Goal: Task Accomplishment & Management: Manage account settings

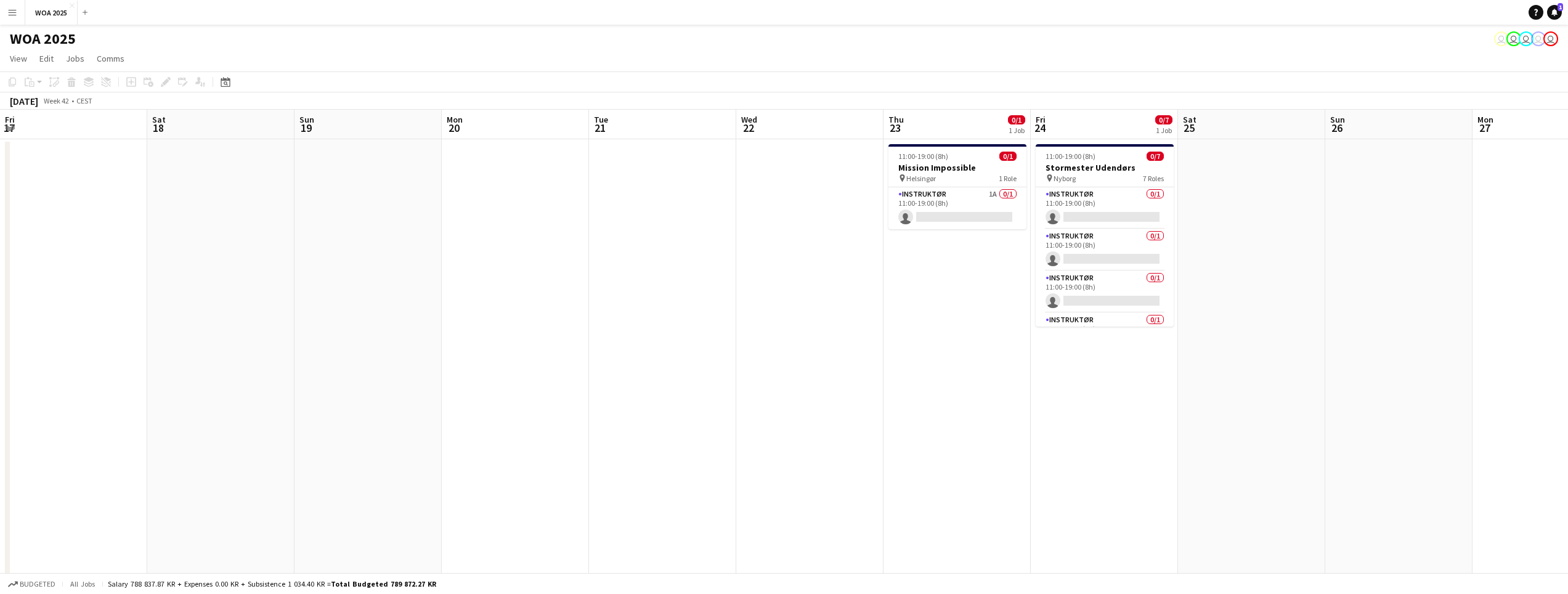
scroll to position [0, 424]
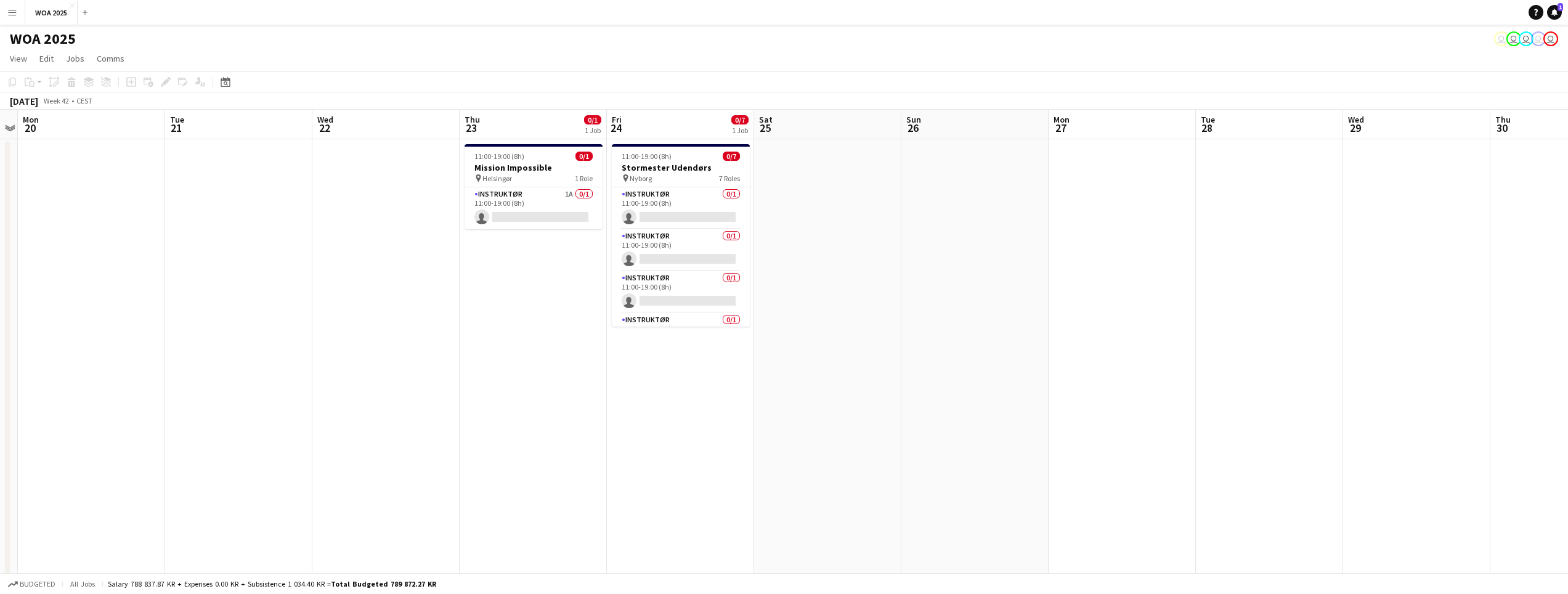
click at [76, 68] on app-page-menu "View Day view expanded Day view collapsed Month view Date picker Jump to today …" at bounding box center [784, 59] width 1568 height 23
click at [75, 63] on span "Jobs" at bounding box center [75, 59] width 18 height 11
click at [141, 54] on app-page-menu "View Day view expanded Day view collapsed Month view Date picker Jump to today …" at bounding box center [784, 59] width 1568 height 23
click at [231, 83] on div "Date picker" at bounding box center [225, 82] width 15 height 15
click at [229, 237] on span "20" at bounding box center [228, 236] width 15 height 15
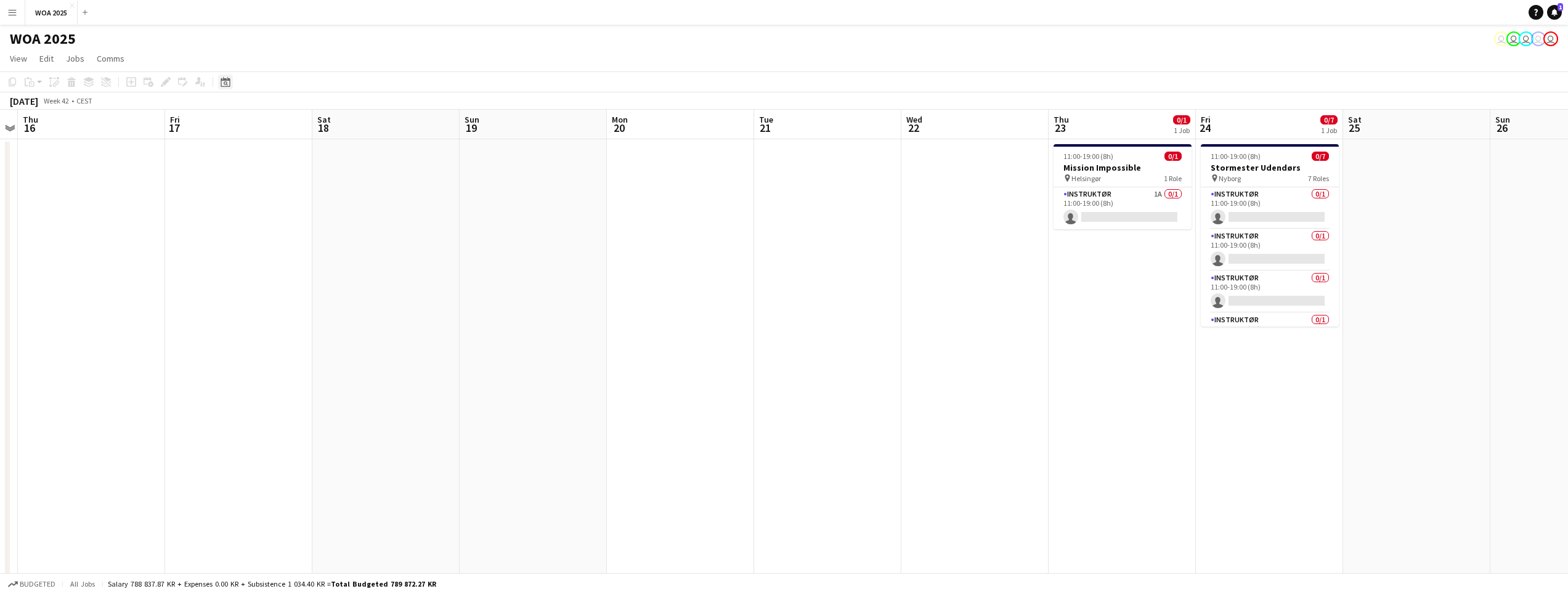
click at [223, 77] on icon "Date picker" at bounding box center [226, 82] width 10 height 10
click at [297, 130] on span "Previous month" at bounding box center [300, 124] width 25 height 25
click at [296, 130] on span "Previous month" at bounding box center [300, 124] width 25 height 25
click at [261, 223] on span "20" at bounding box center [261, 223] width 15 height 15
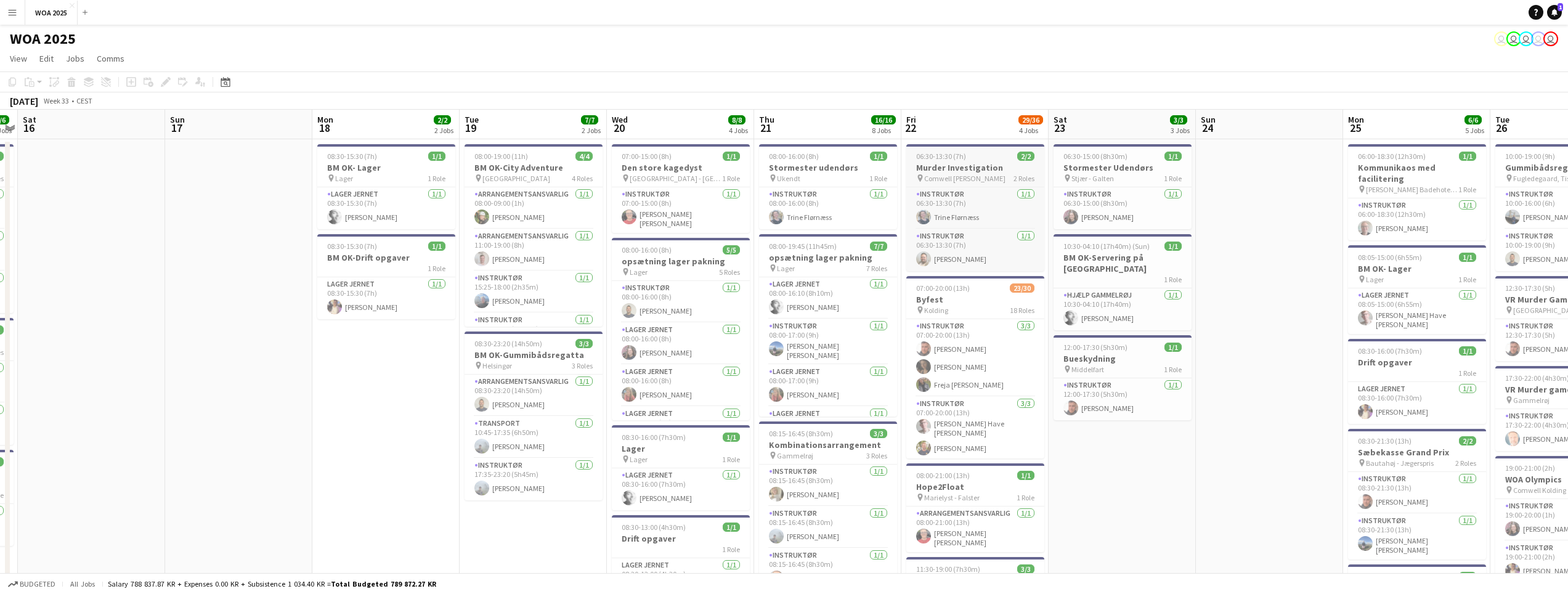
click at [957, 158] on span "06:30-13:30 (7h)" at bounding box center [941, 157] width 50 height 10
click at [977, 160] on div "06:30-13:30 (7h) 2/2" at bounding box center [975, 157] width 136 height 10
drag, startPoint x: 977, startPoint y: 160, endPoint x: 958, endPoint y: 157, distance: 19.2
click at [958, 157] on span "06:30-13:30 (7h)" at bounding box center [942, 157] width 50 height 10
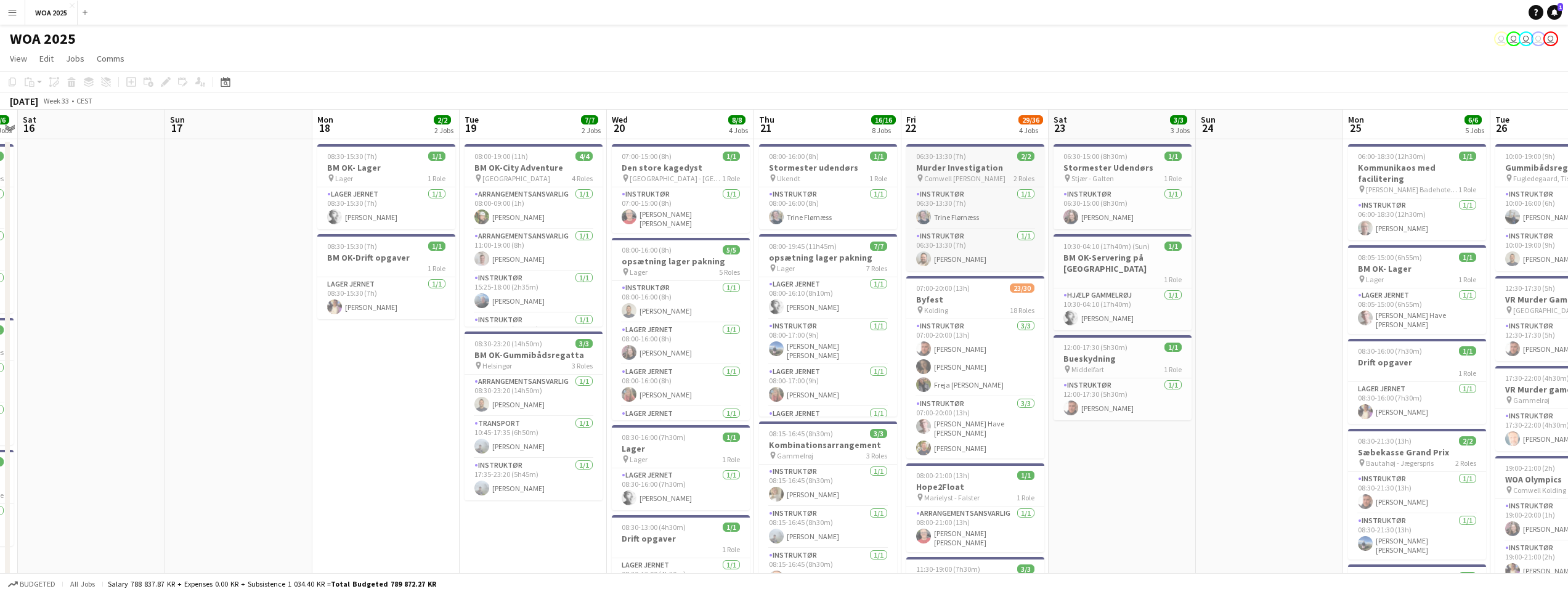
click at [958, 157] on span "06:30-13:30 (7h)" at bounding box center [941, 157] width 50 height 10
click at [993, 157] on div "06:30-13:30 (7h) 2/2" at bounding box center [975, 157] width 136 height 10
click at [993, 156] on div "06:30-13:30 (7h) 2/2" at bounding box center [975, 157] width 136 height 10
click at [993, 156] on div "06:30-13:30 (7h) 2/2" at bounding box center [976, 157] width 138 height 10
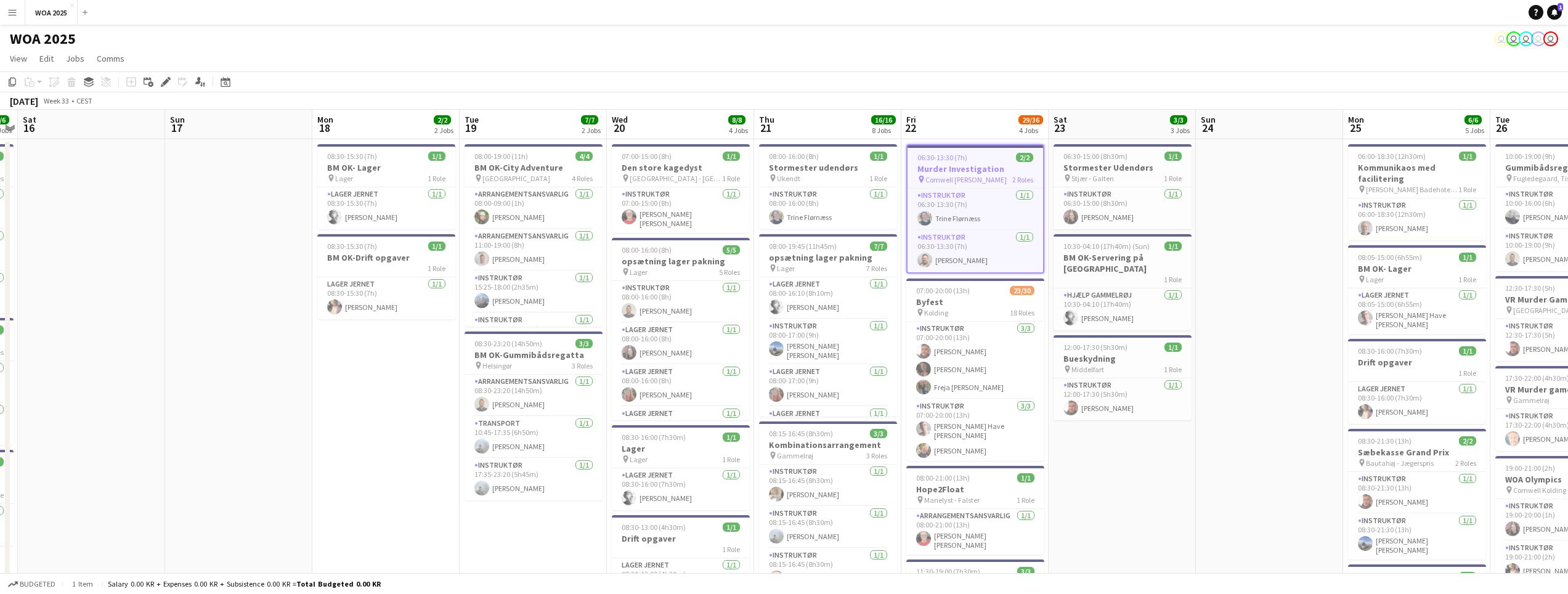
click at [993, 156] on div "06:30-13:30 (7h) 2/2" at bounding box center [975, 157] width 136 height 10
click at [993, 156] on div "06:30-13:30 (7h) 2/2" at bounding box center [976, 157] width 138 height 10
click at [993, 158] on div "06:30-13:30 (7h) 2/2" at bounding box center [975, 157] width 136 height 10
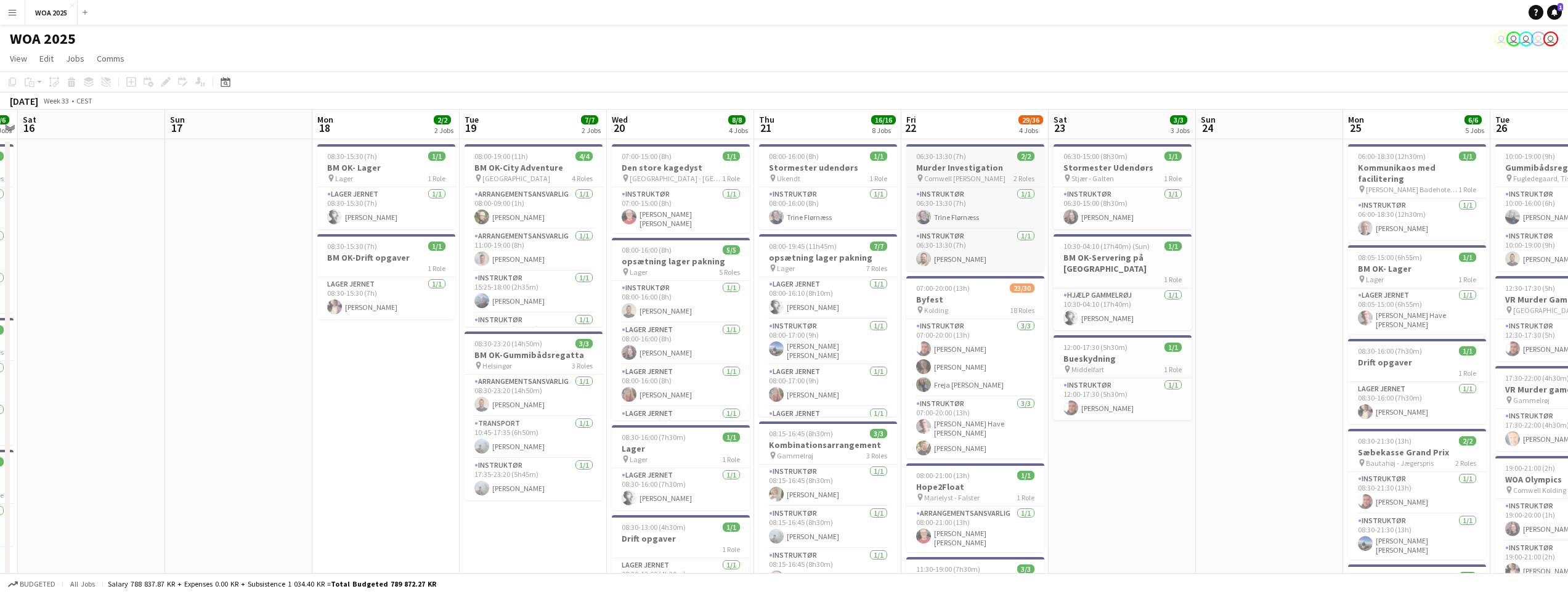
click at [993, 163] on h3 "Murder Investigation" at bounding box center [976, 168] width 138 height 11
click at [163, 83] on icon at bounding box center [165, 82] width 7 height 7
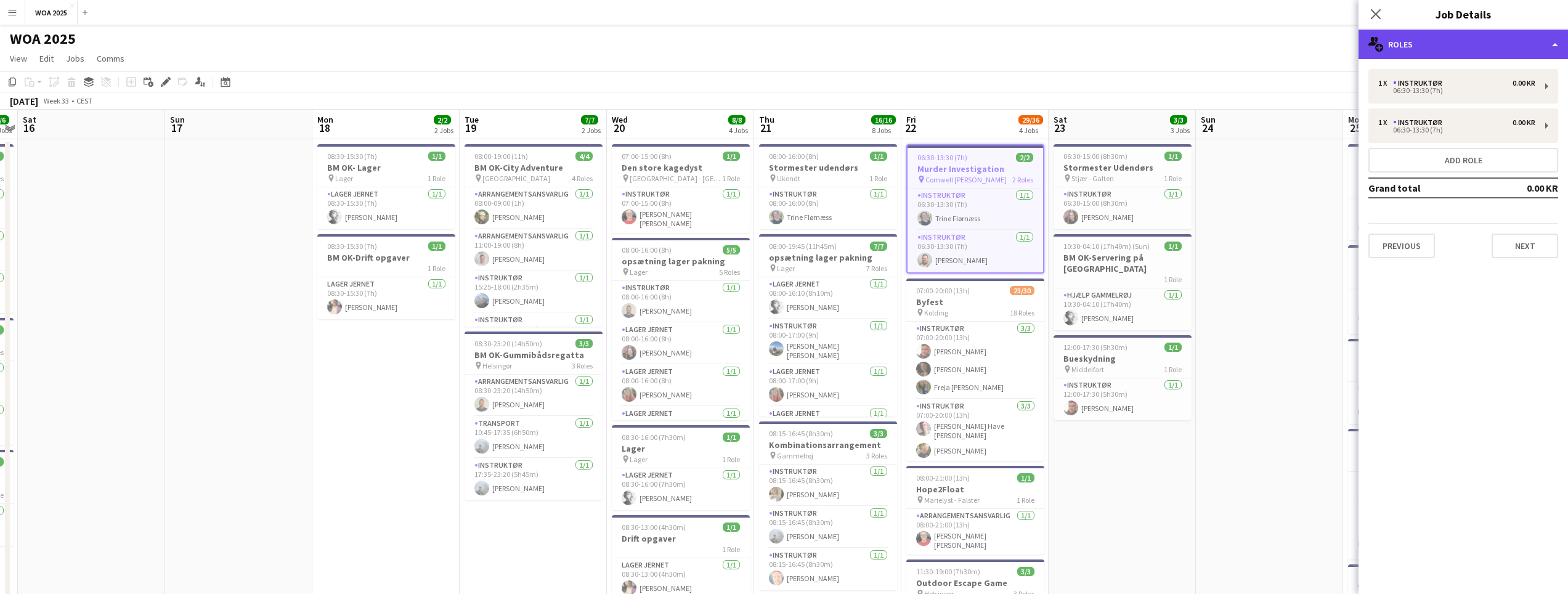
click at [1562, 41] on div "multiple-users-add Roles" at bounding box center [1464, 44] width 210 height 29
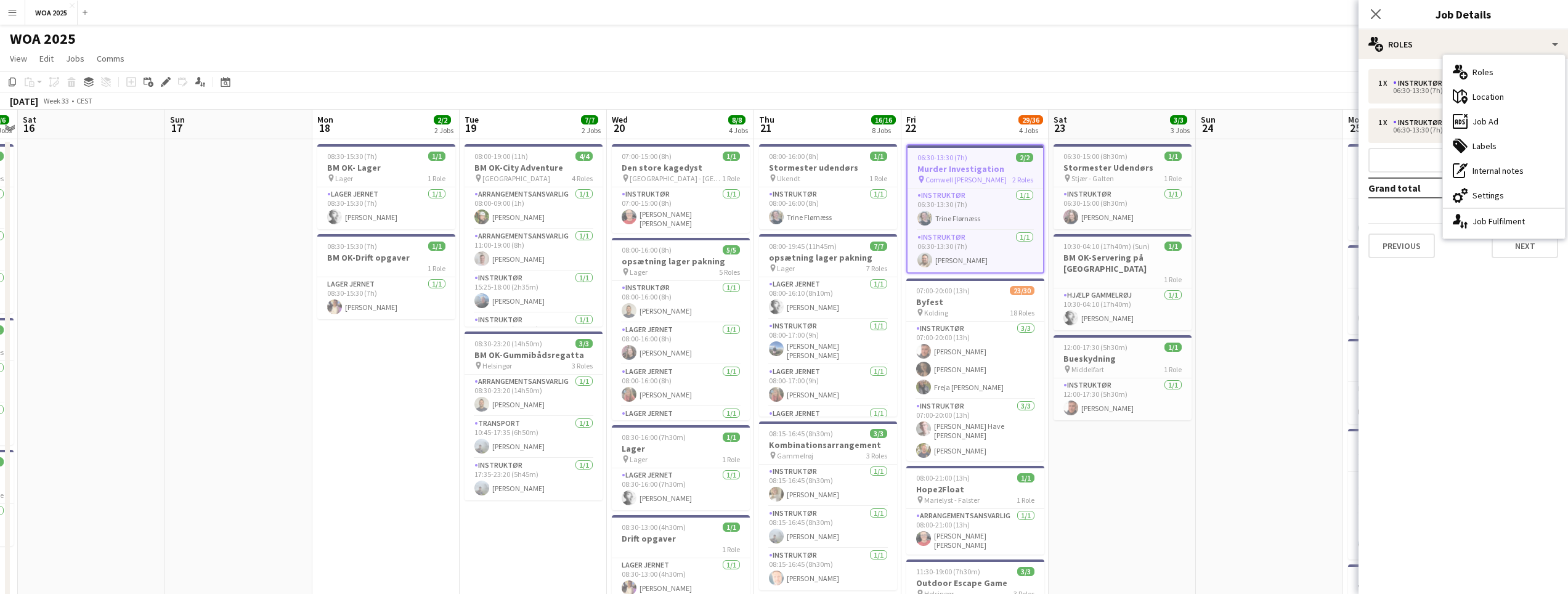
click at [1516, 149] on div "tags-double Labels" at bounding box center [1504, 146] width 122 height 25
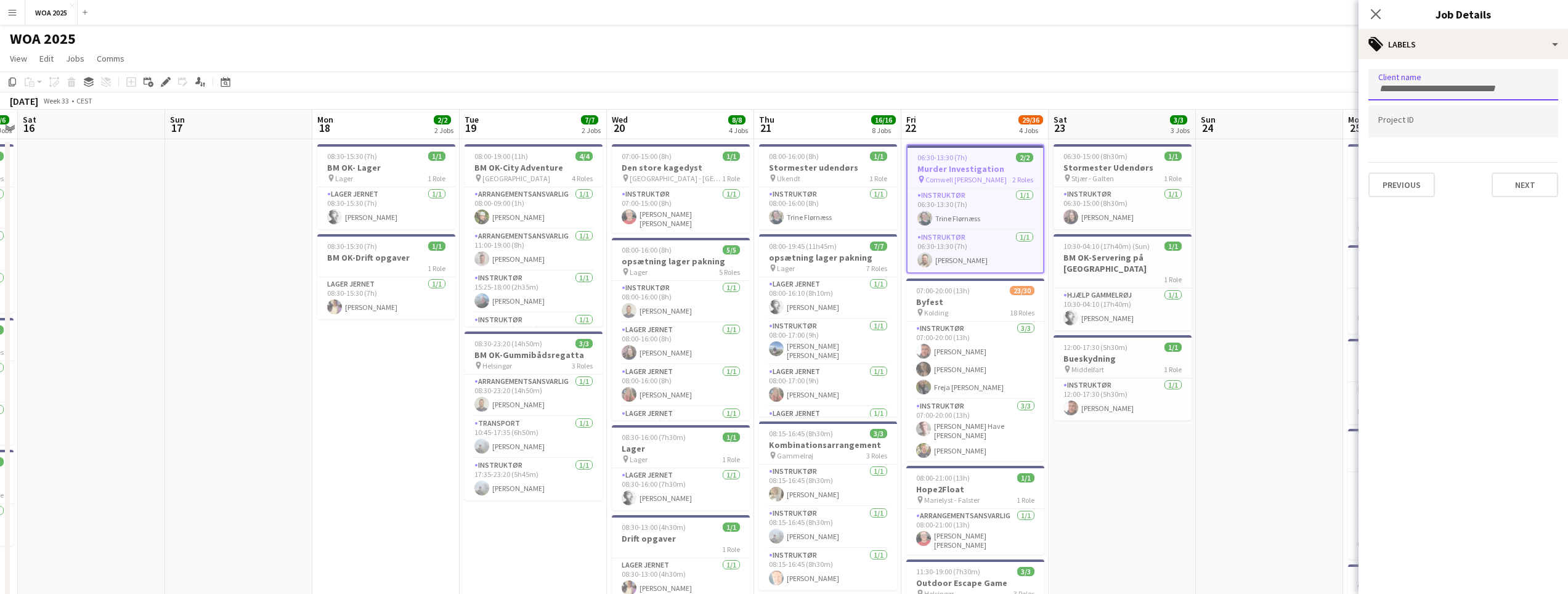
click at [1450, 85] on input "Type to search client labels..." at bounding box center [1463, 89] width 170 height 11
click at [1440, 122] on input "Type to search project ID labels..." at bounding box center [1463, 122] width 170 height 11
click at [1466, 223] on mat-expansion-panel "tags Labels Client name Project ID Previous Next" at bounding box center [1464, 326] width 210 height 535
click at [1444, 127] on div at bounding box center [1463, 122] width 190 height 32
drag, startPoint x: 1400, startPoint y: 88, endPoint x: 1403, endPoint y: 103, distance: 15.3
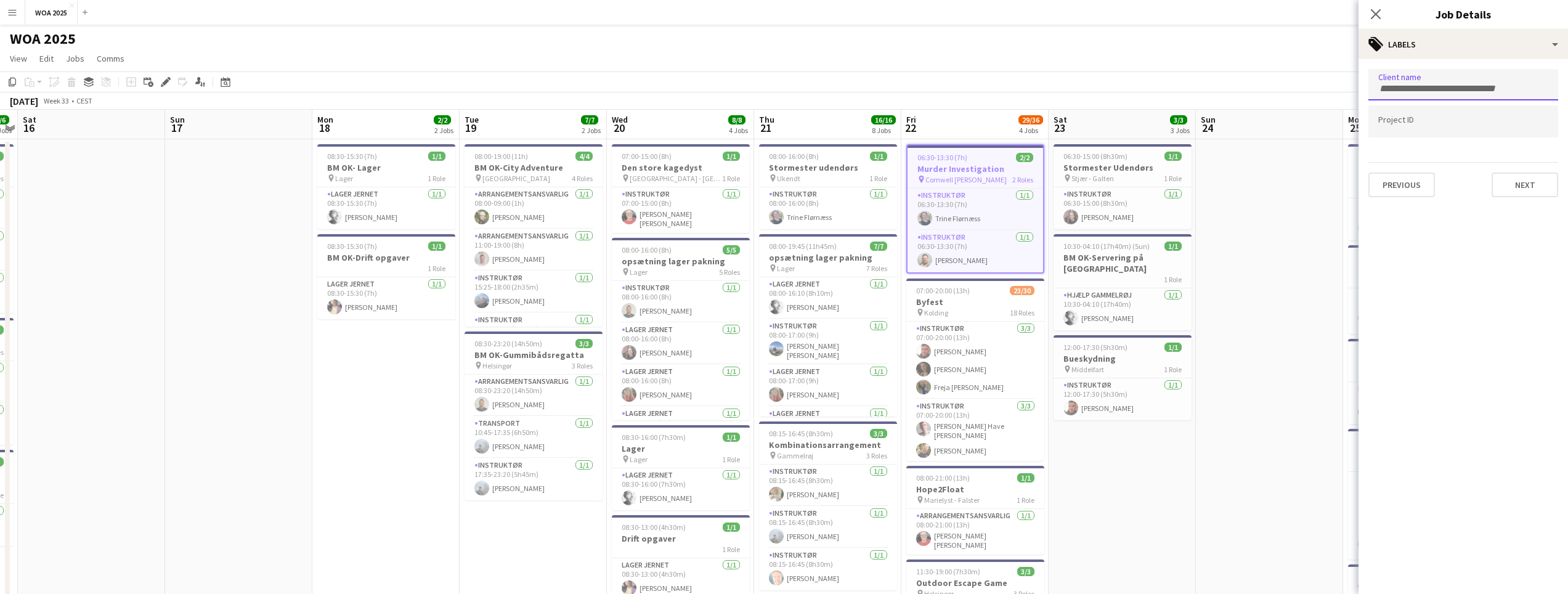
click at [1400, 89] on input "Type to search client labels..." at bounding box center [1463, 89] width 170 height 11
click at [1407, 115] on div at bounding box center [1463, 122] width 190 height 32
paste input "**********"
type input "**********"
click at [1497, 222] on mat-expansion-panel "**********" at bounding box center [1464, 326] width 210 height 535
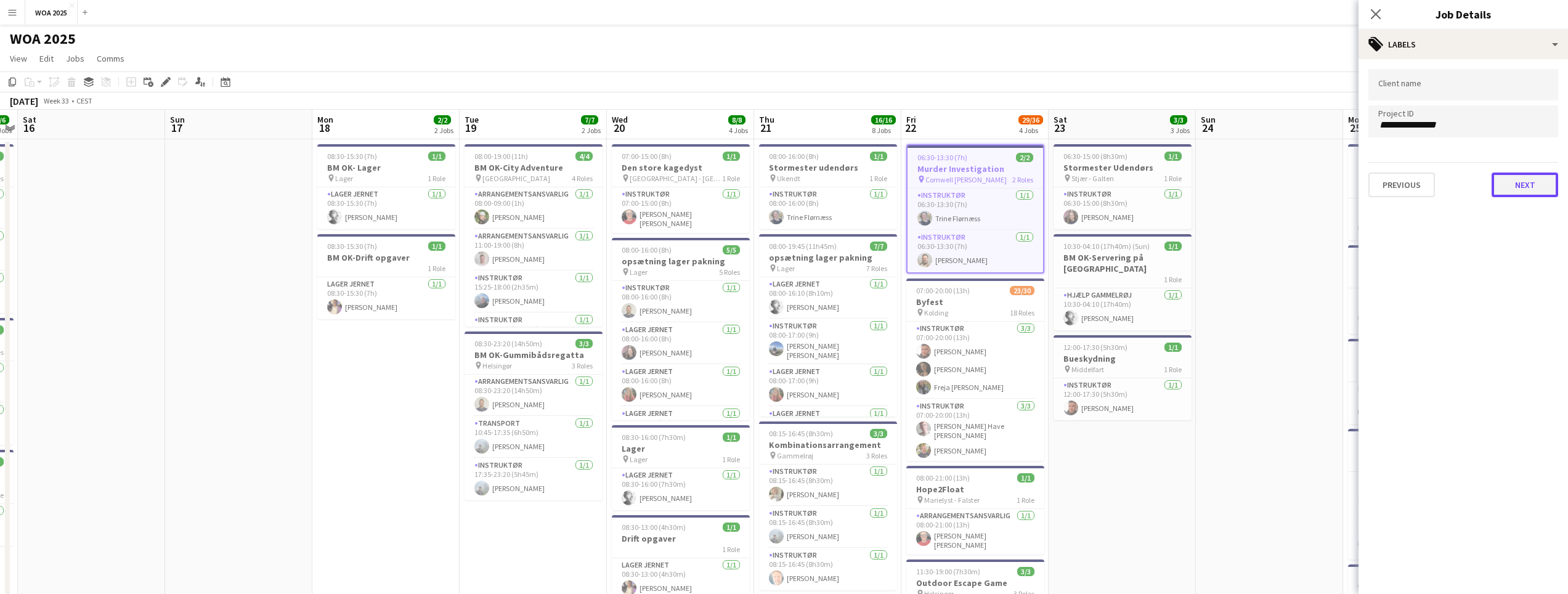
click at [1517, 183] on button "Next" at bounding box center [1525, 184] width 67 height 25
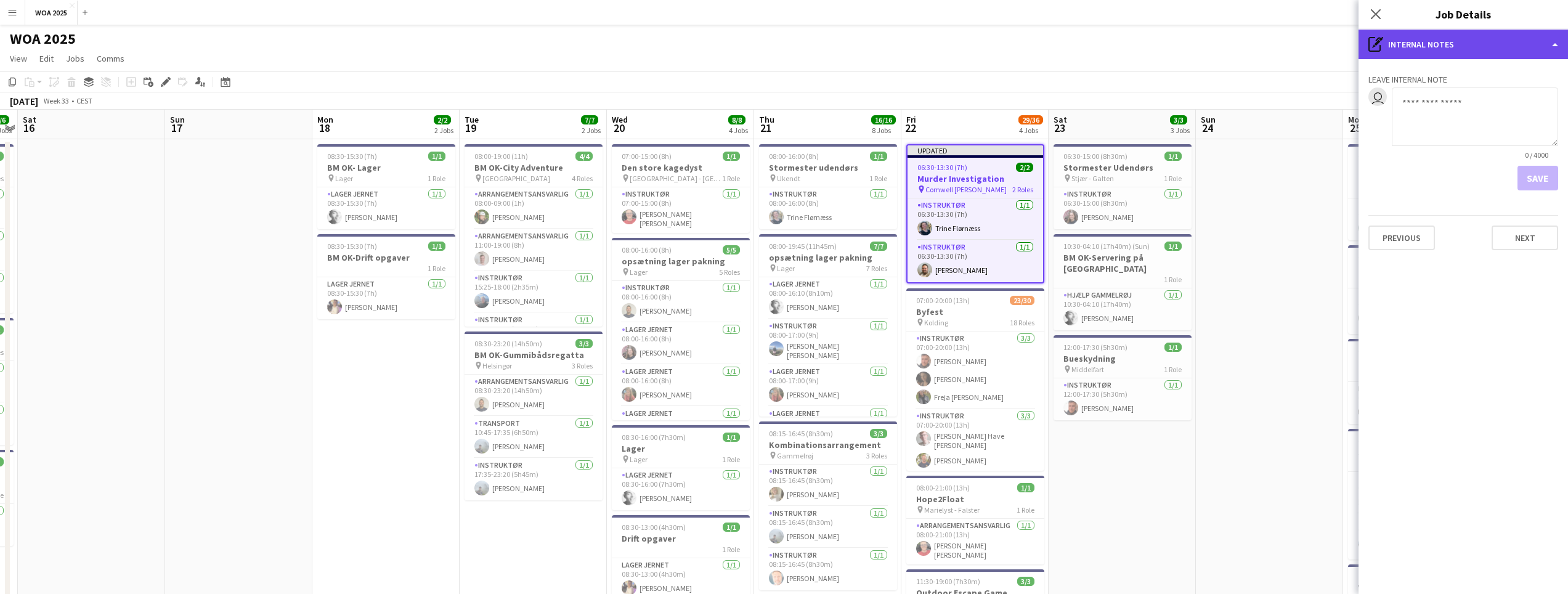
click at [1427, 53] on div "pen-write Internal notes" at bounding box center [1464, 44] width 210 height 29
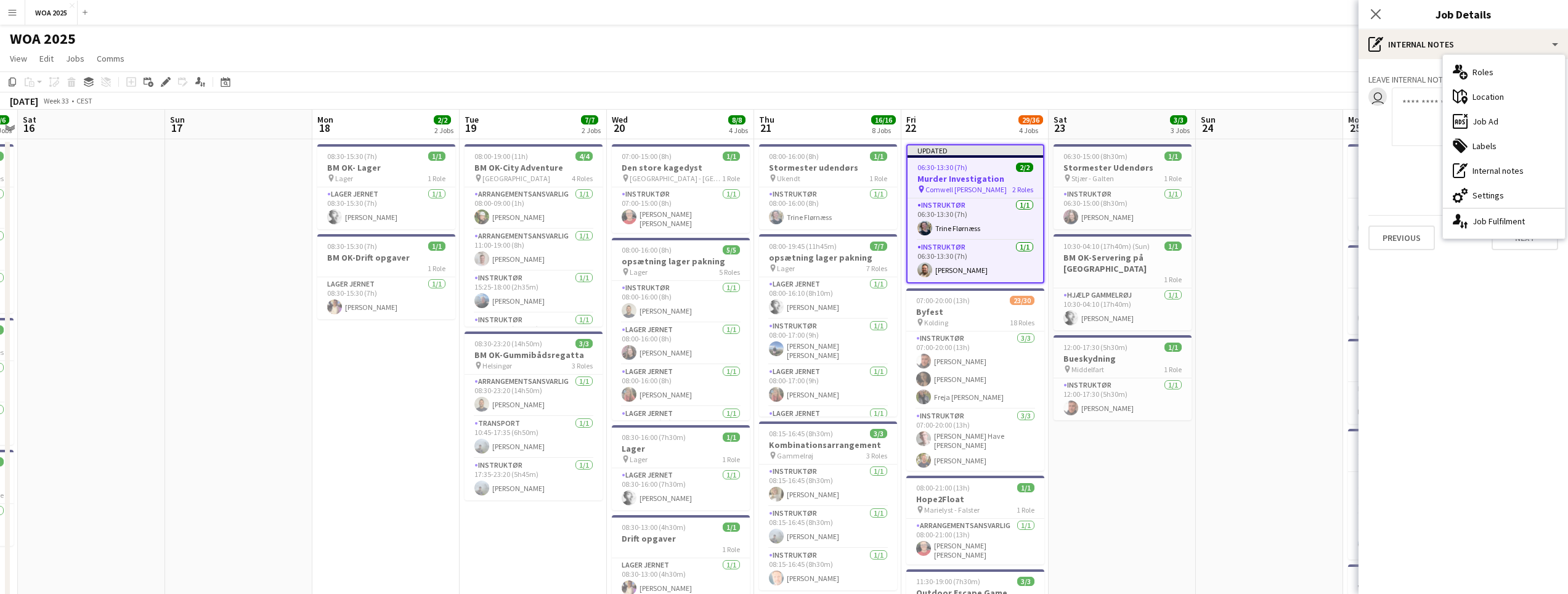
click at [1458, 149] on icon at bounding box center [1459, 147] width 13 height 13
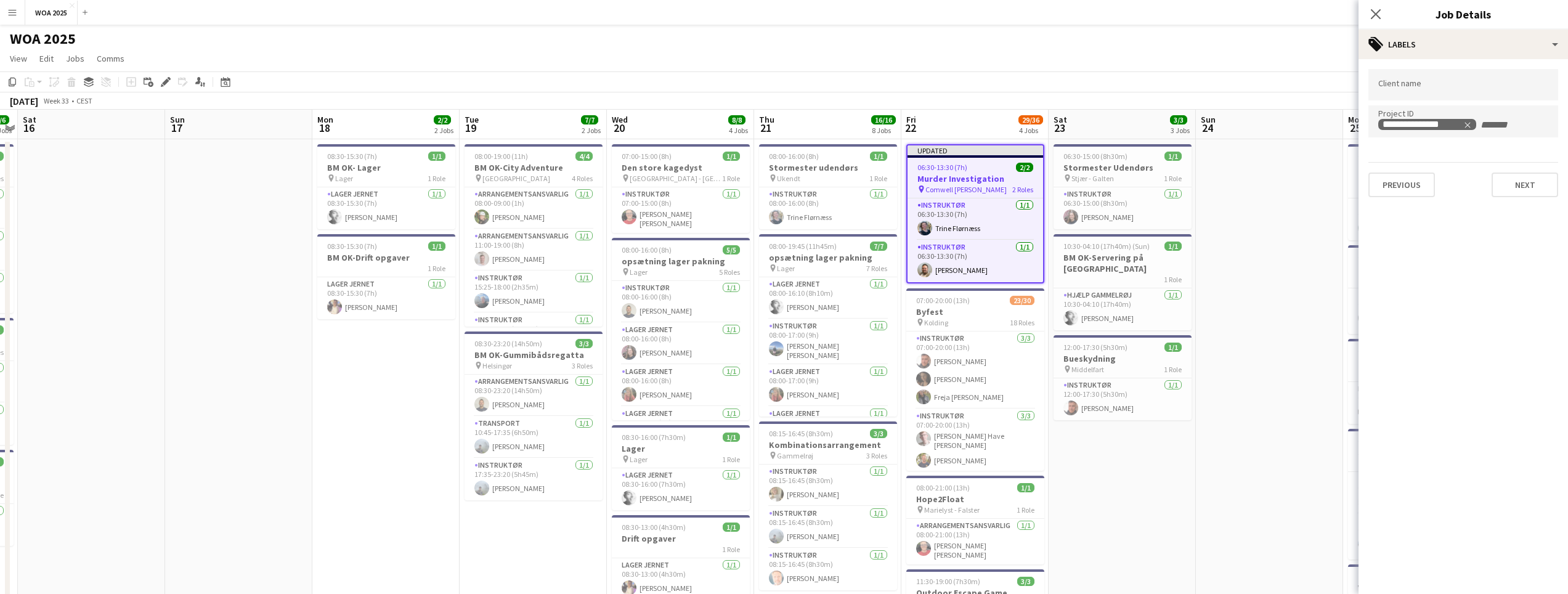
click at [1433, 223] on mat-expansion-panel "**********" at bounding box center [1464, 326] width 210 height 535
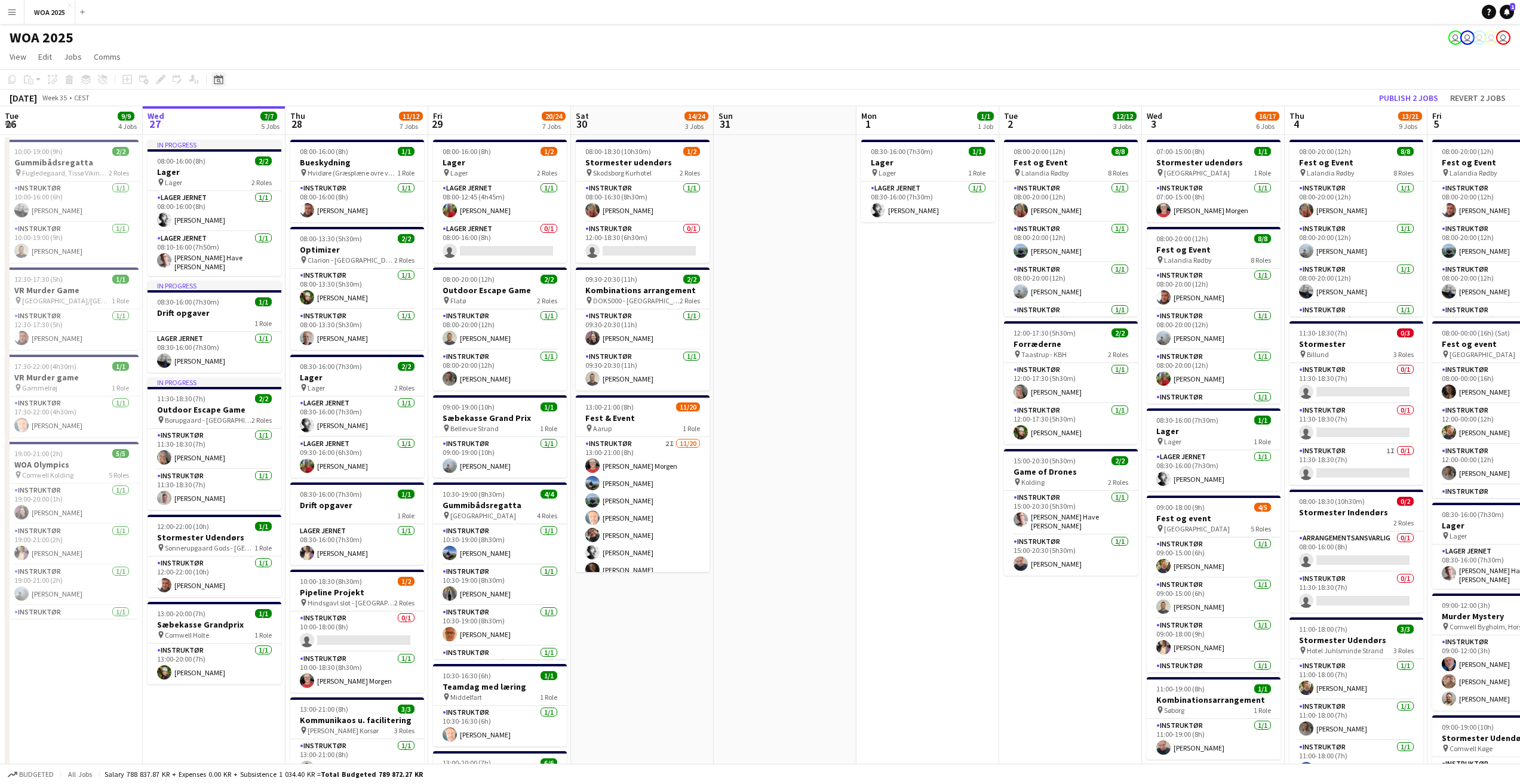
click at [216, 84] on icon at bounding box center [219, 79] width 9 height 9
click at [284, 219] on span "22" at bounding box center [284, 216] width 15 height 15
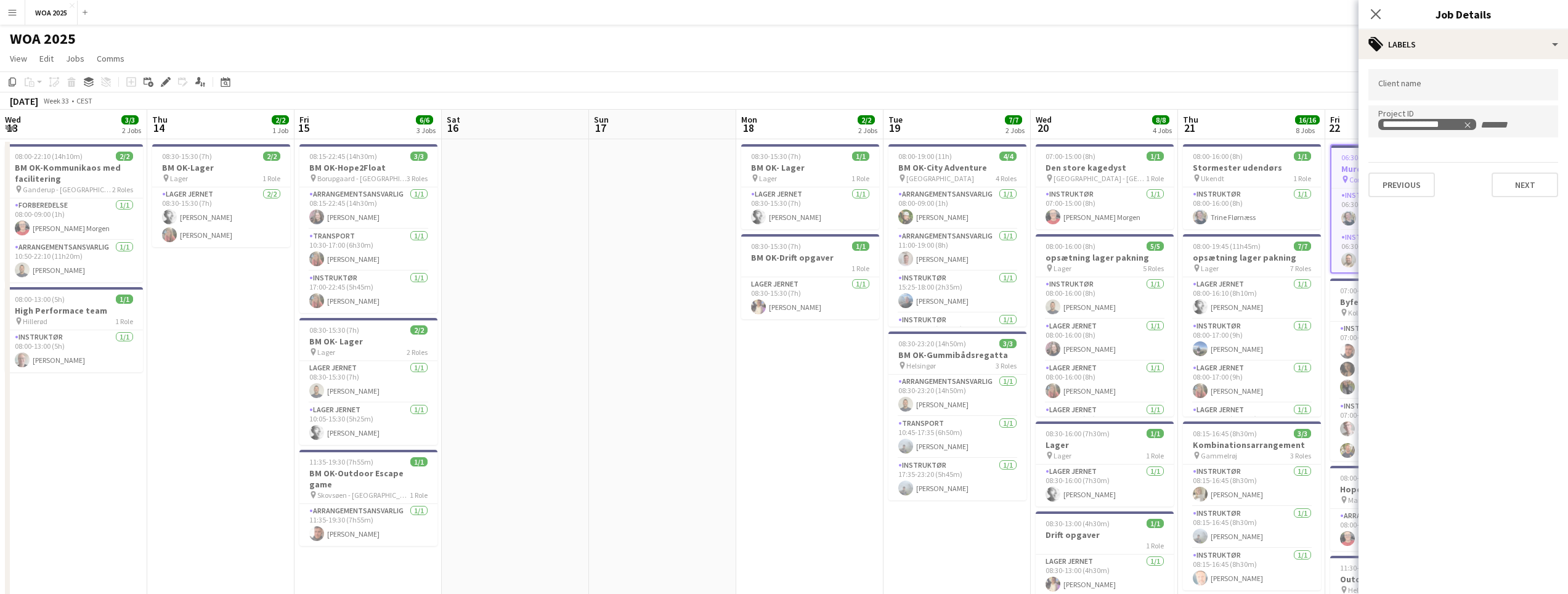
scroll to position [0, 424]
